Goal: Task Accomplishment & Management: Manage account settings

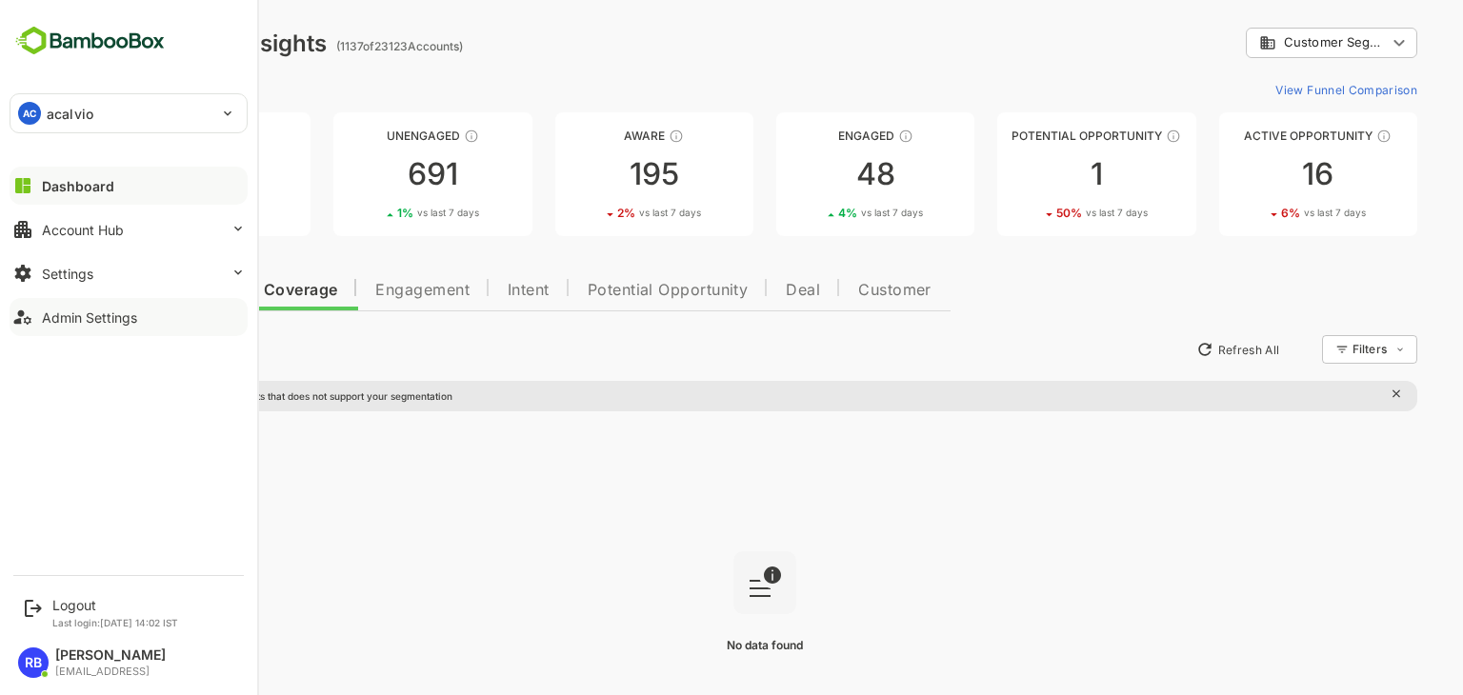
click at [105, 310] on div "Admin Settings" at bounding box center [89, 317] width 95 height 16
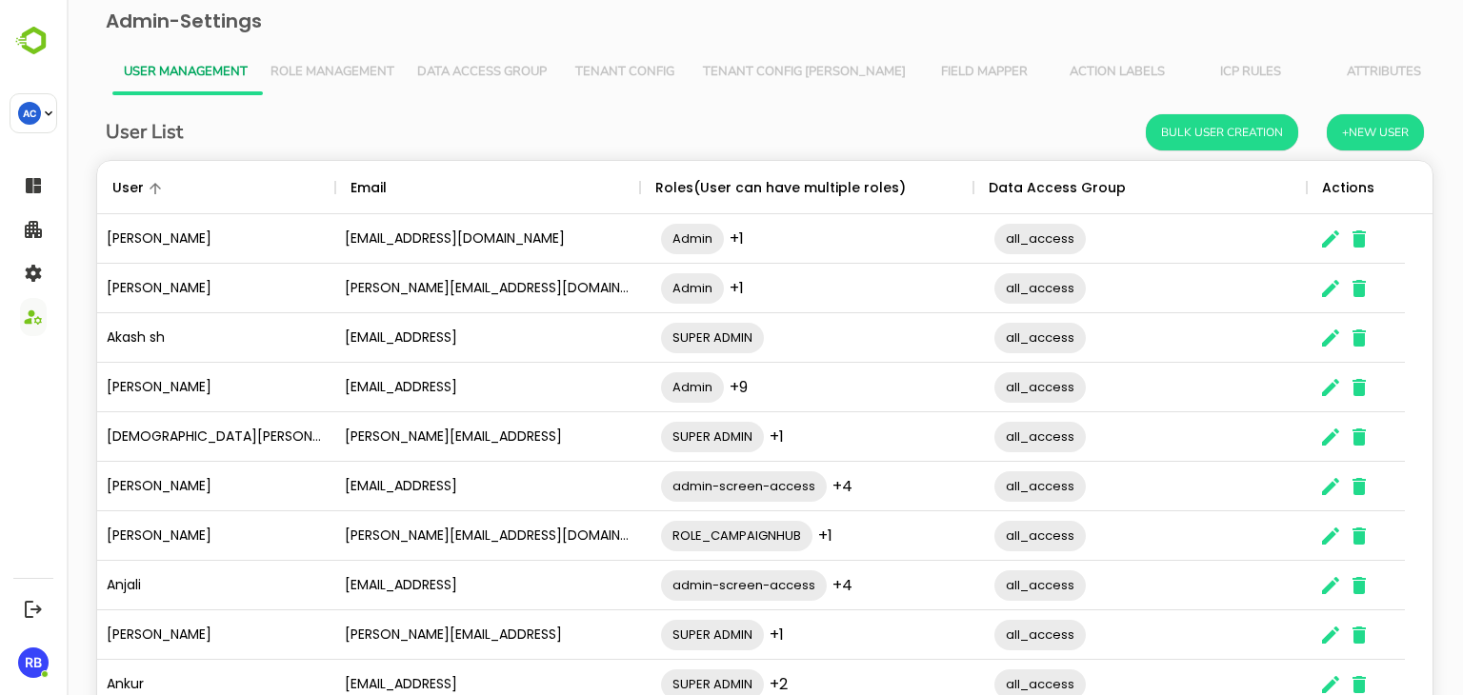
scroll to position [544, 1306]
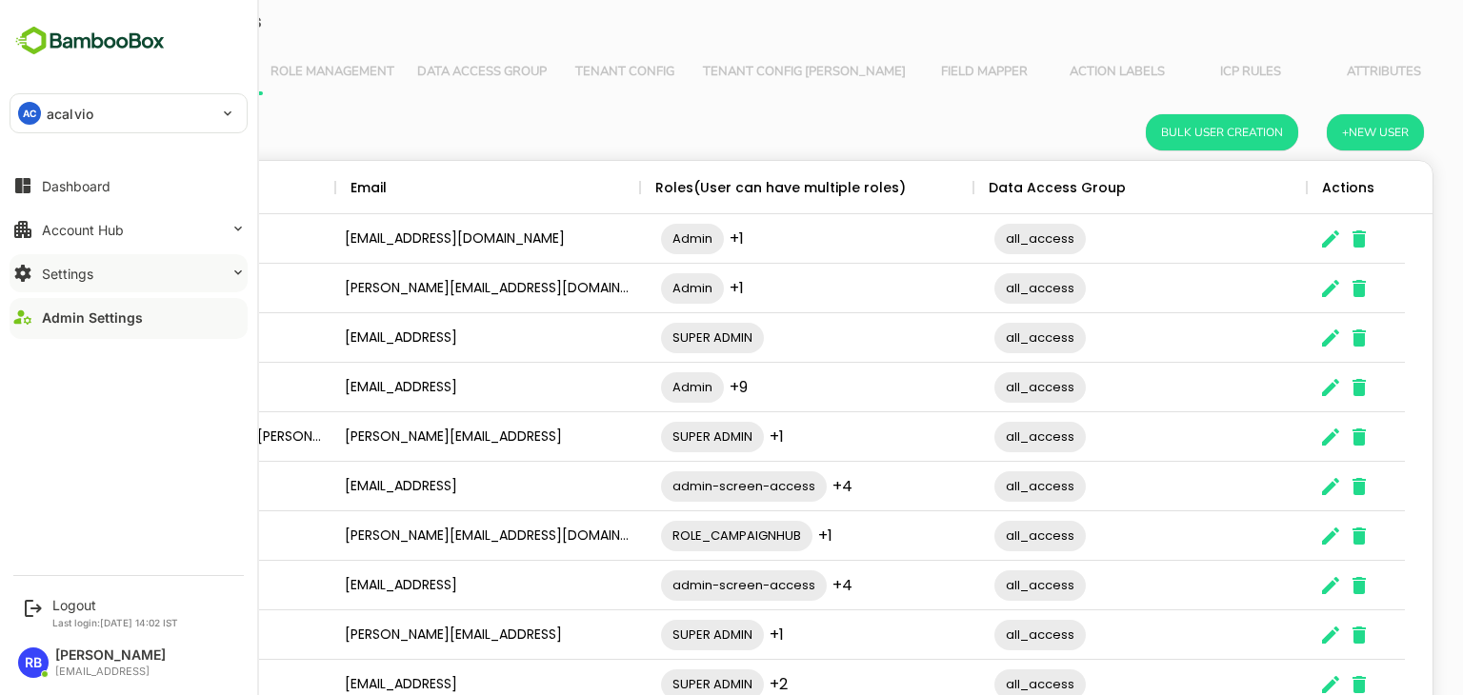
click at [115, 285] on button "Settings" at bounding box center [129, 273] width 238 height 38
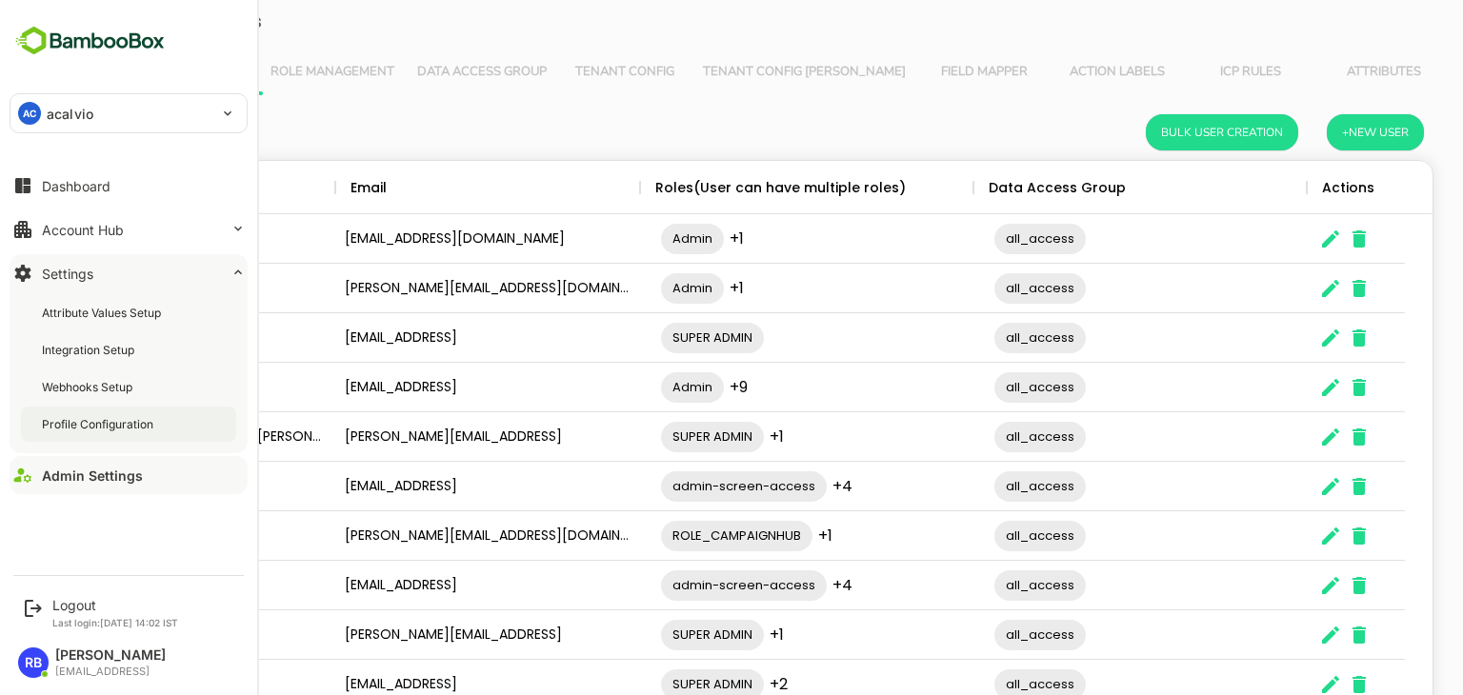
click at [104, 420] on div "Profile Configuration" at bounding box center [99, 424] width 115 height 16
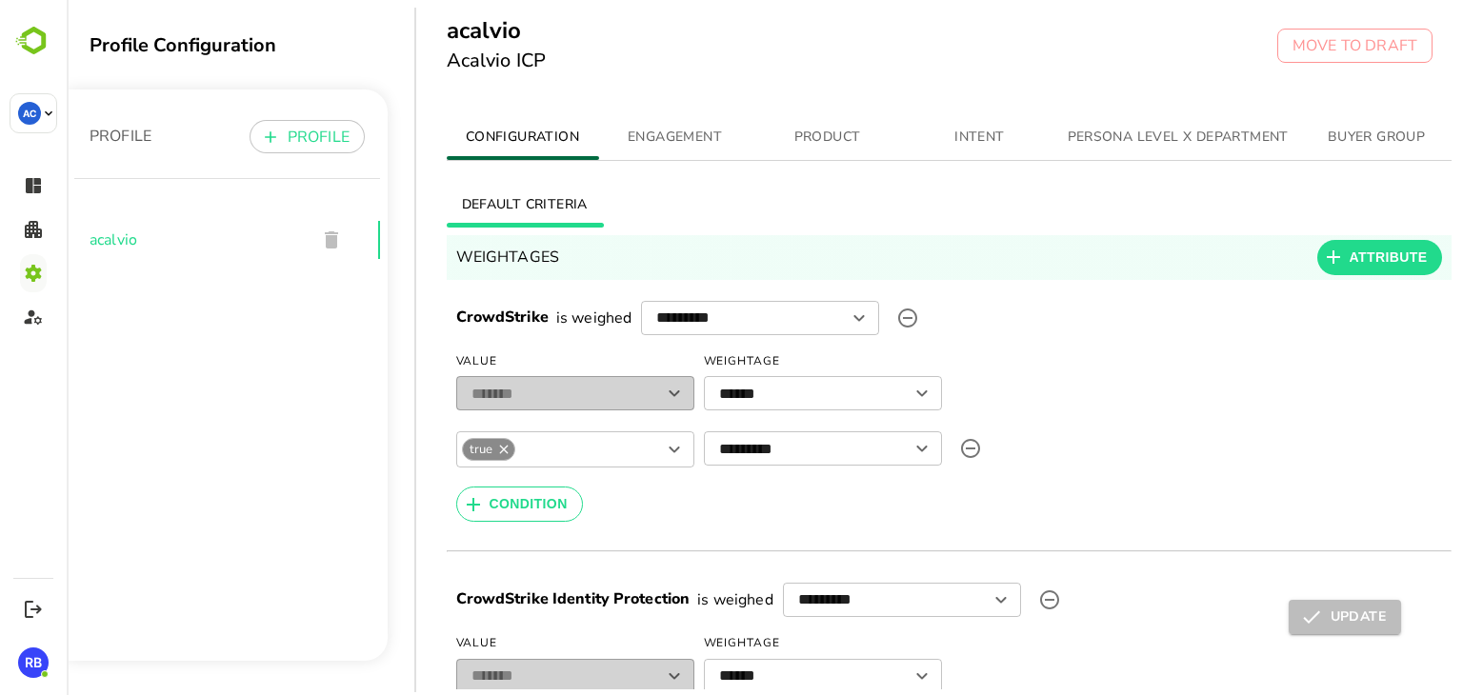
click at [850, 129] on span "PRODUCT" at bounding box center [827, 138] width 129 height 24
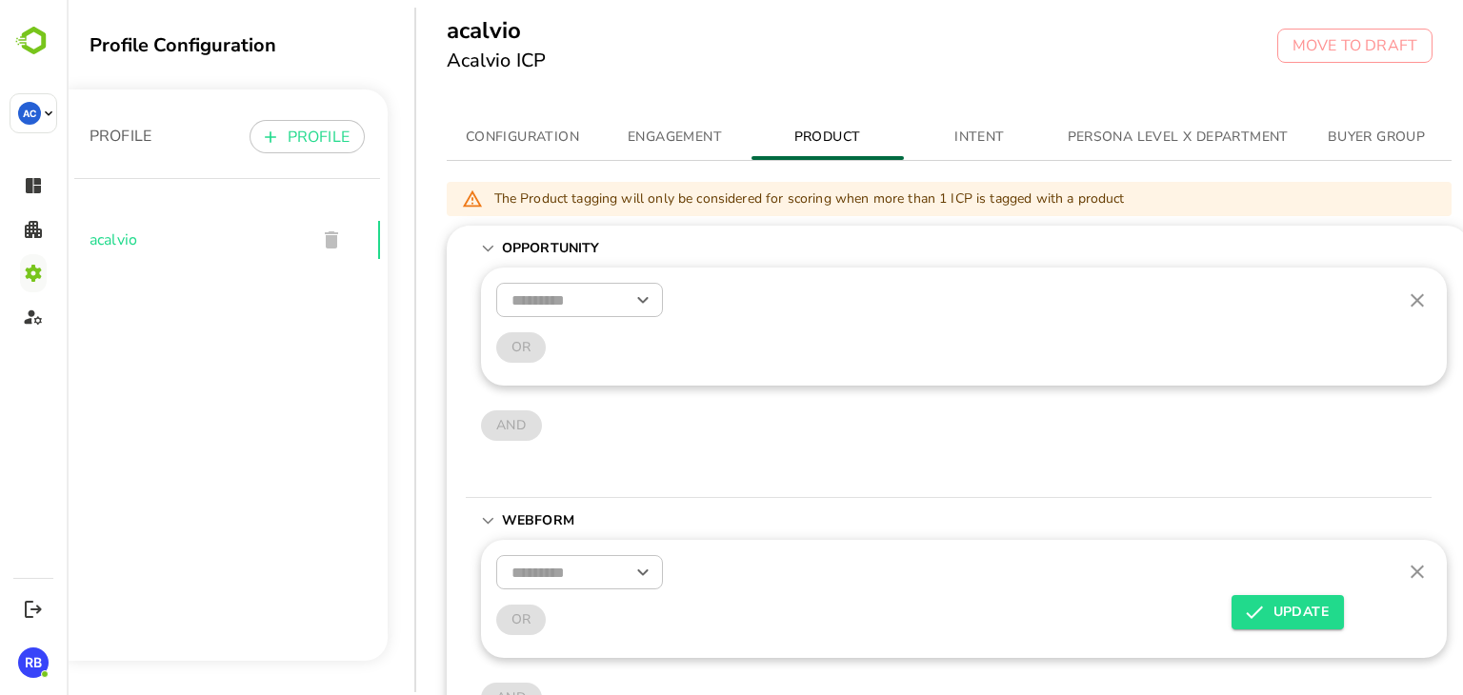
click at [687, 148] on span "ENGAGEMENT" at bounding box center [674, 138] width 129 height 24
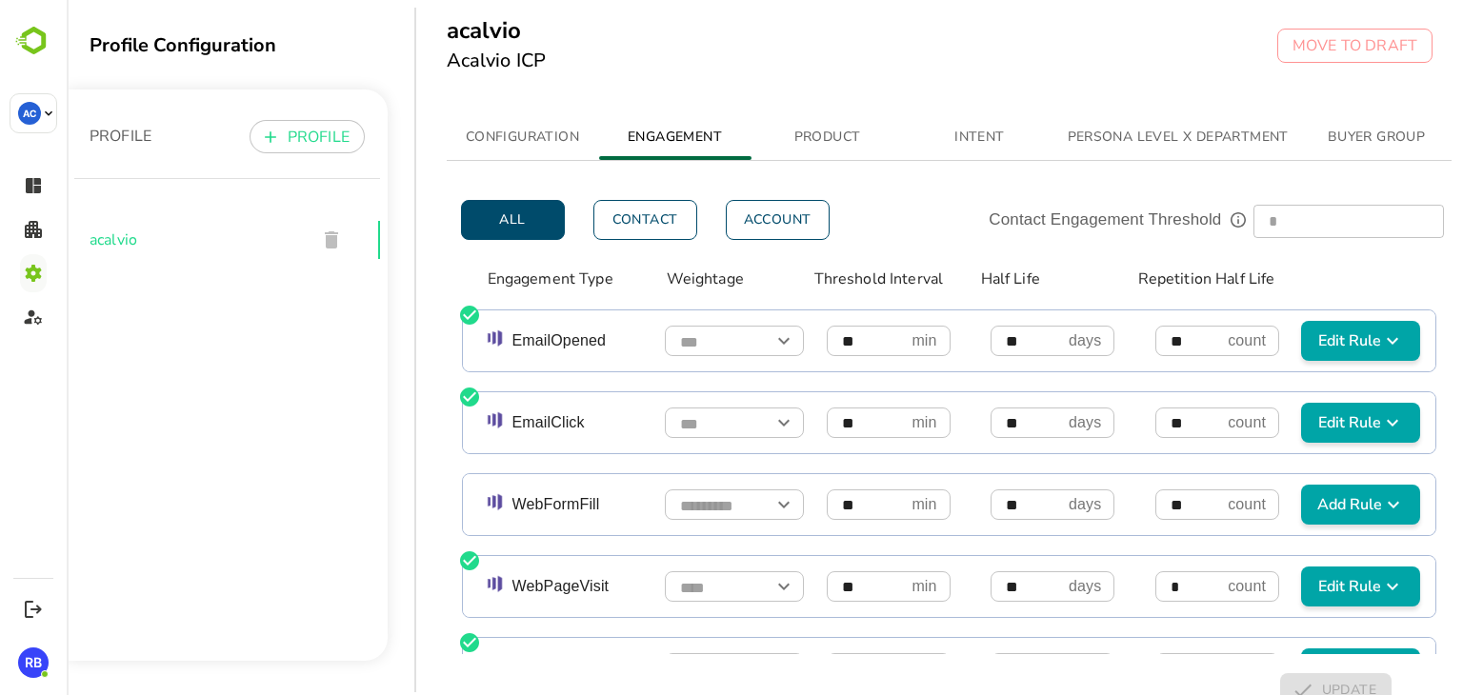
click at [1386, 138] on span "BUYER GROUP" at bounding box center [1375, 138] width 129 height 24
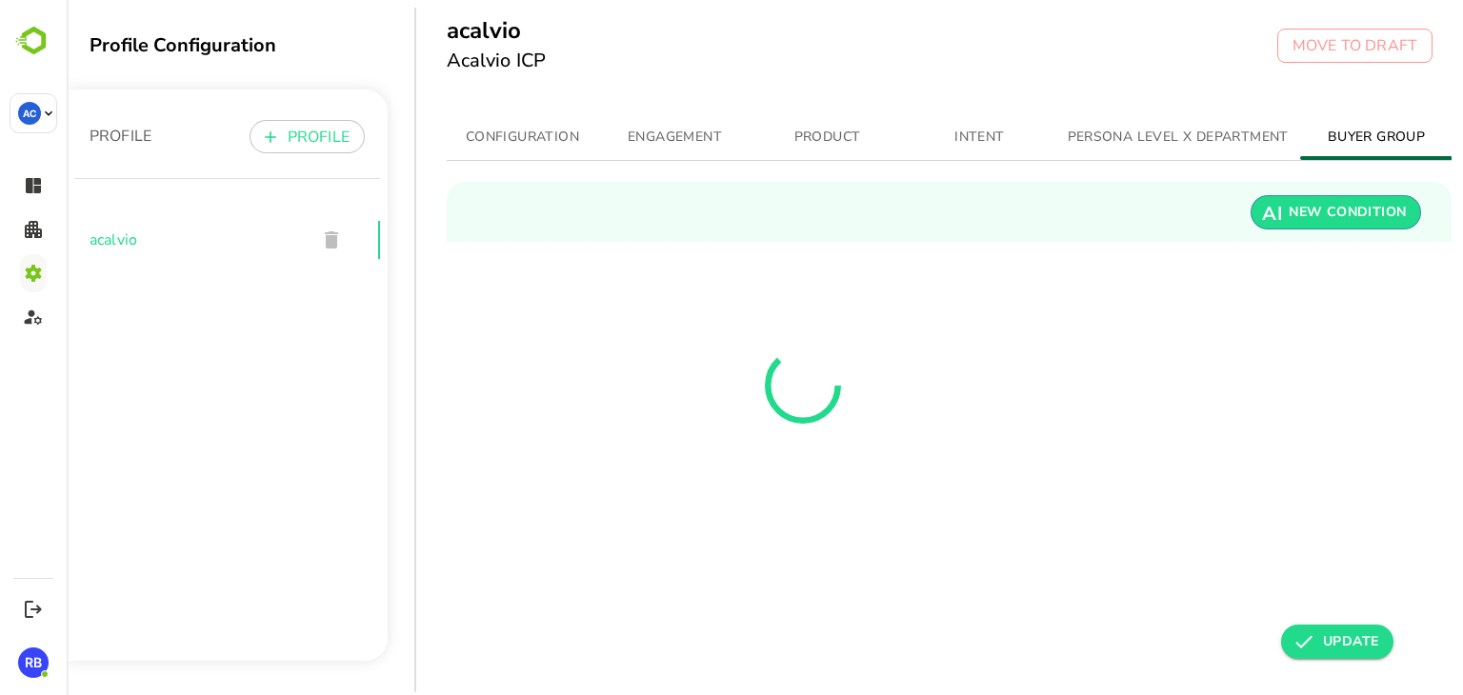
scroll to position [0, 13]
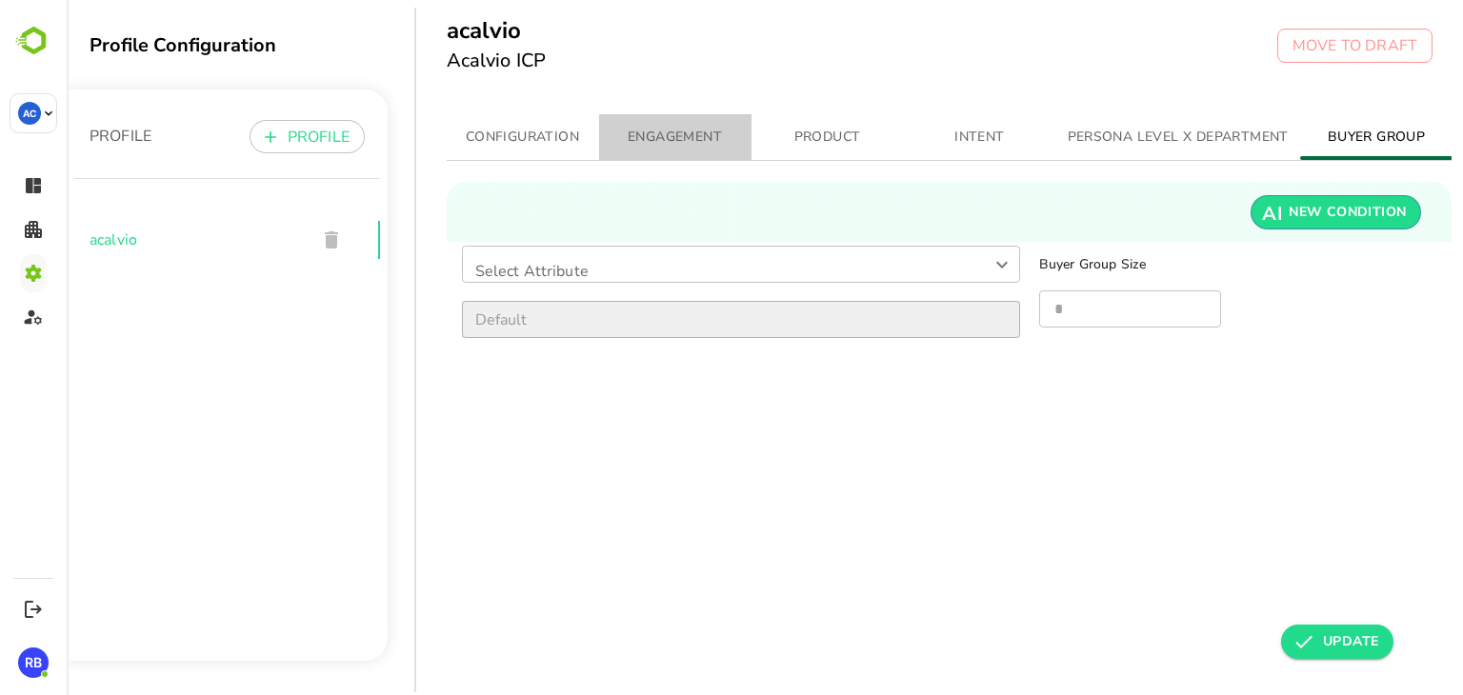
click at [662, 138] on span "ENGAGEMENT" at bounding box center [674, 138] width 129 height 24
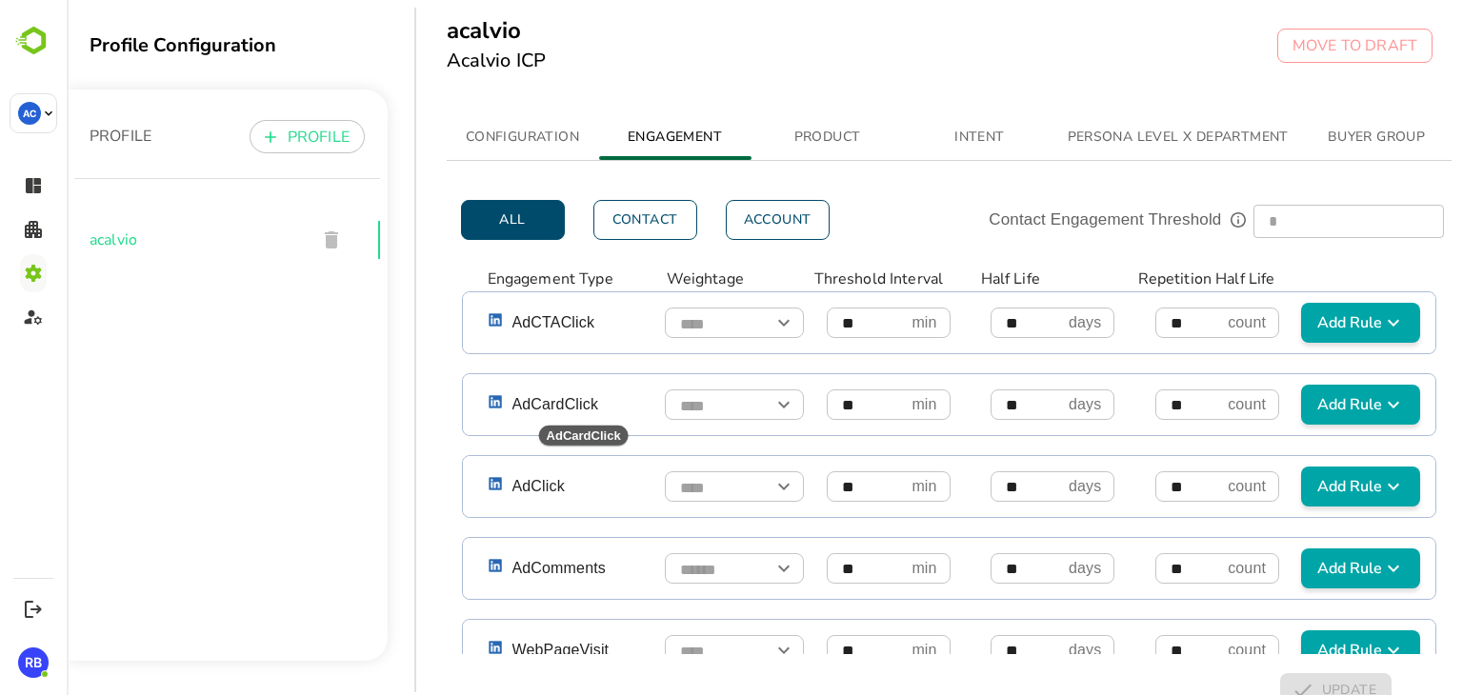
scroll to position [510, 0]
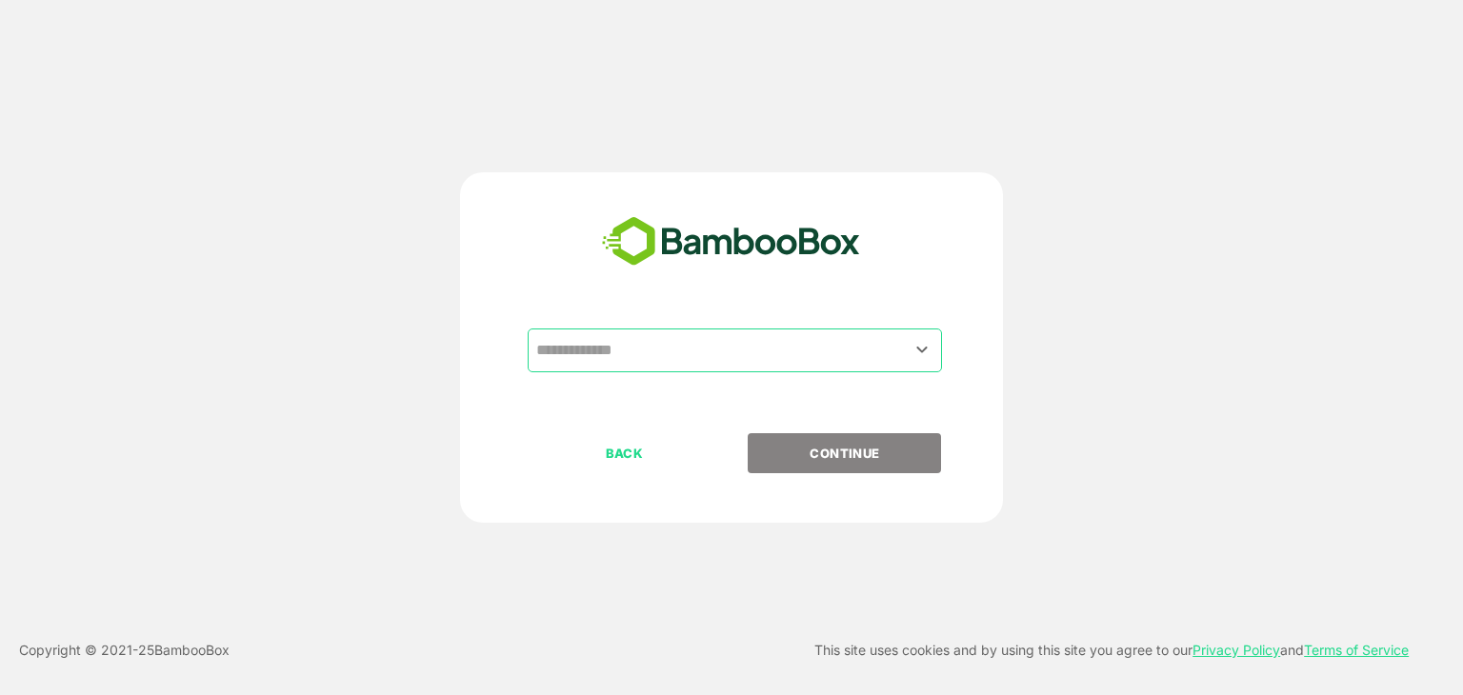
click at [733, 348] on input "text" at bounding box center [734, 350] width 407 height 36
click at [428, 276] on div "​ BACK CONTINUE" at bounding box center [732, 347] width 1170 height 350
click at [686, 351] on input "text" at bounding box center [734, 350] width 407 height 36
click at [406, 344] on div "​ BACK CONTINUE" at bounding box center [732, 347] width 1170 height 350
